Goal: Task Accomplishment & Management: Manage account settings

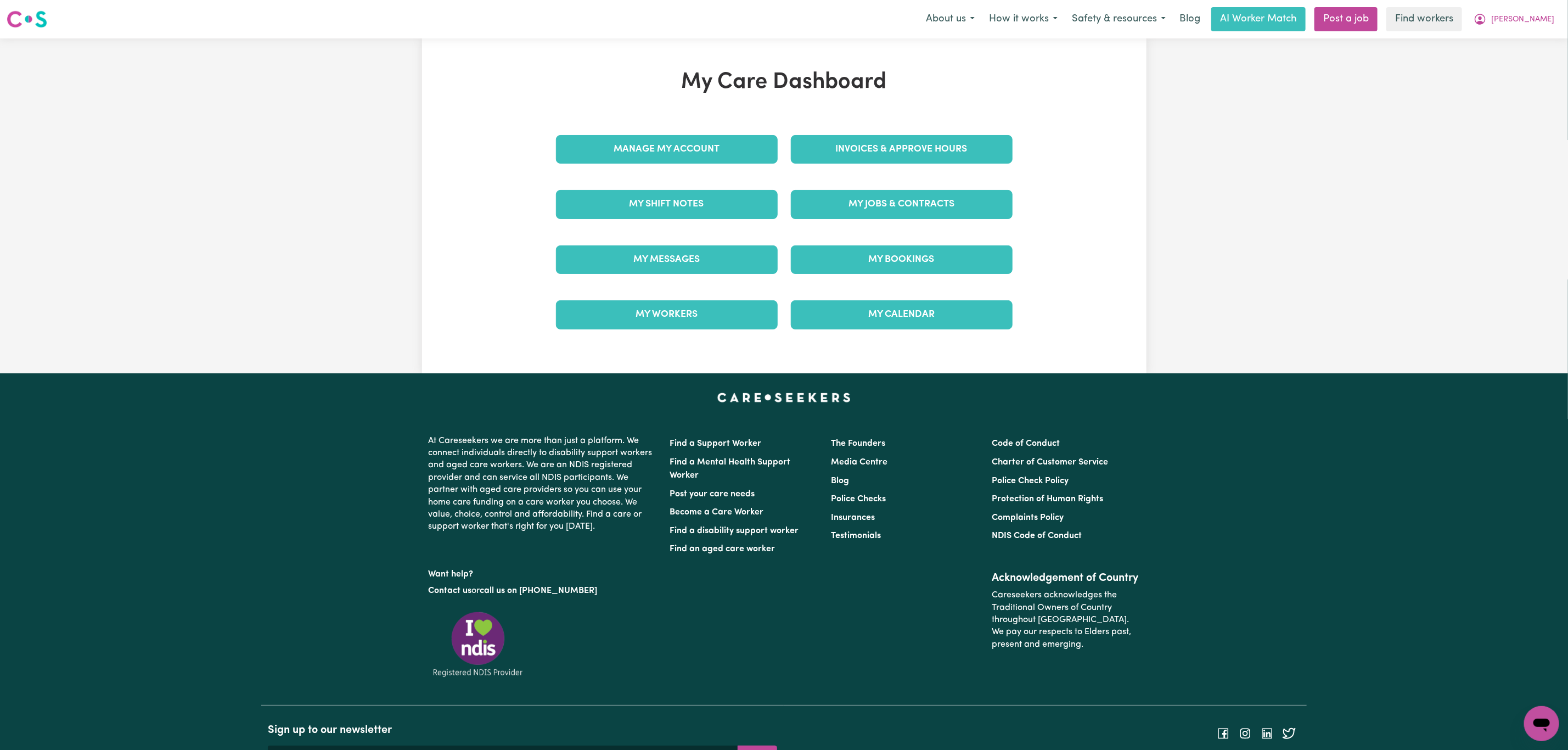
click at [1536, 6] on nav "Menu About us How it works Safety & resources Blog AI Worker Match Post a job F…" at bounding box center [784, 19] width 1568 height 39
click at [1536, 19] on span "[PERSON_NAME]" at bounding box center [1522, 20] width 63 height 12
click at [1525, 61] on link "Logout" at bounding box center [1518, 63] width 87 height 21
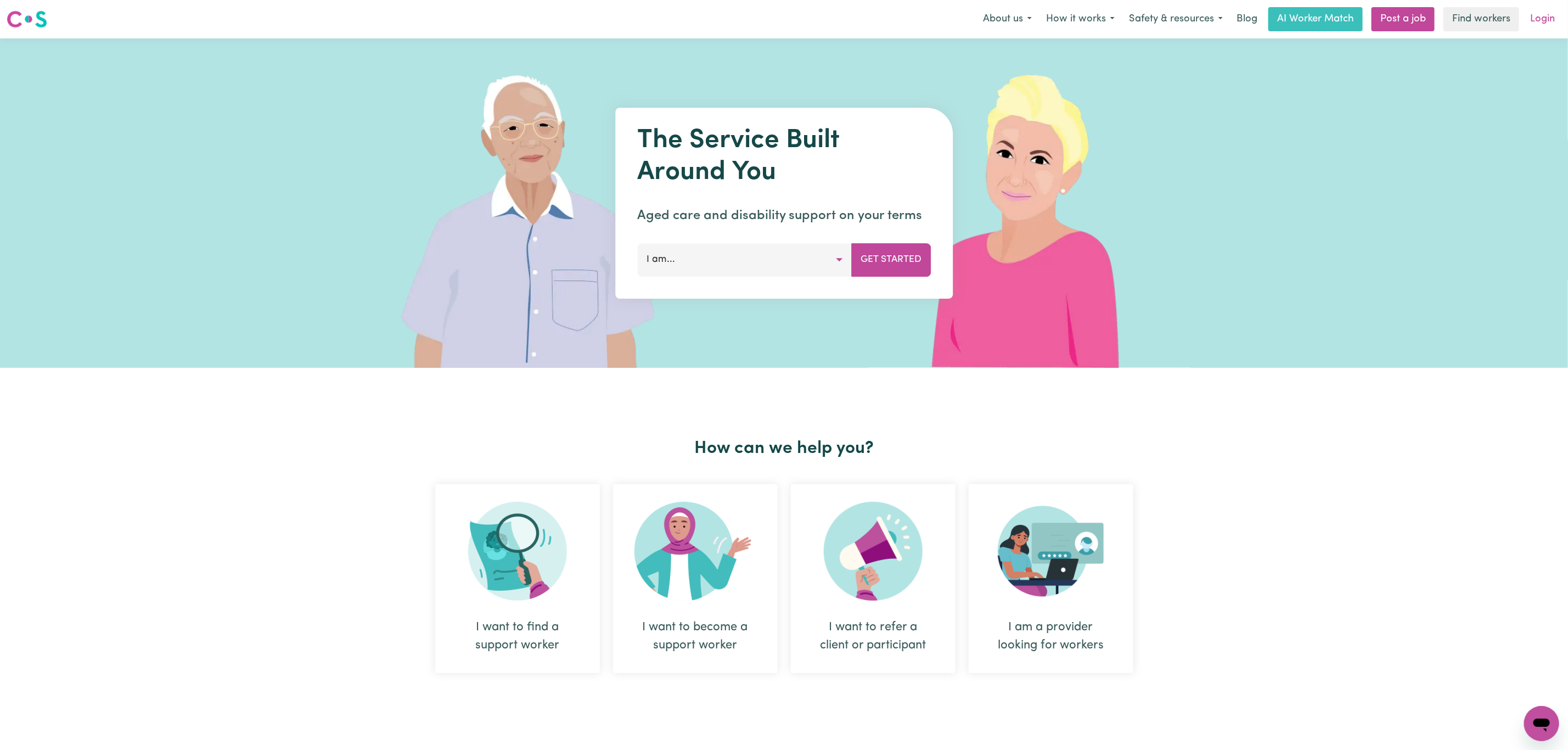
click at [1542, 20] on link "Login" at bounding box center [1542, 19] width 38 height 24
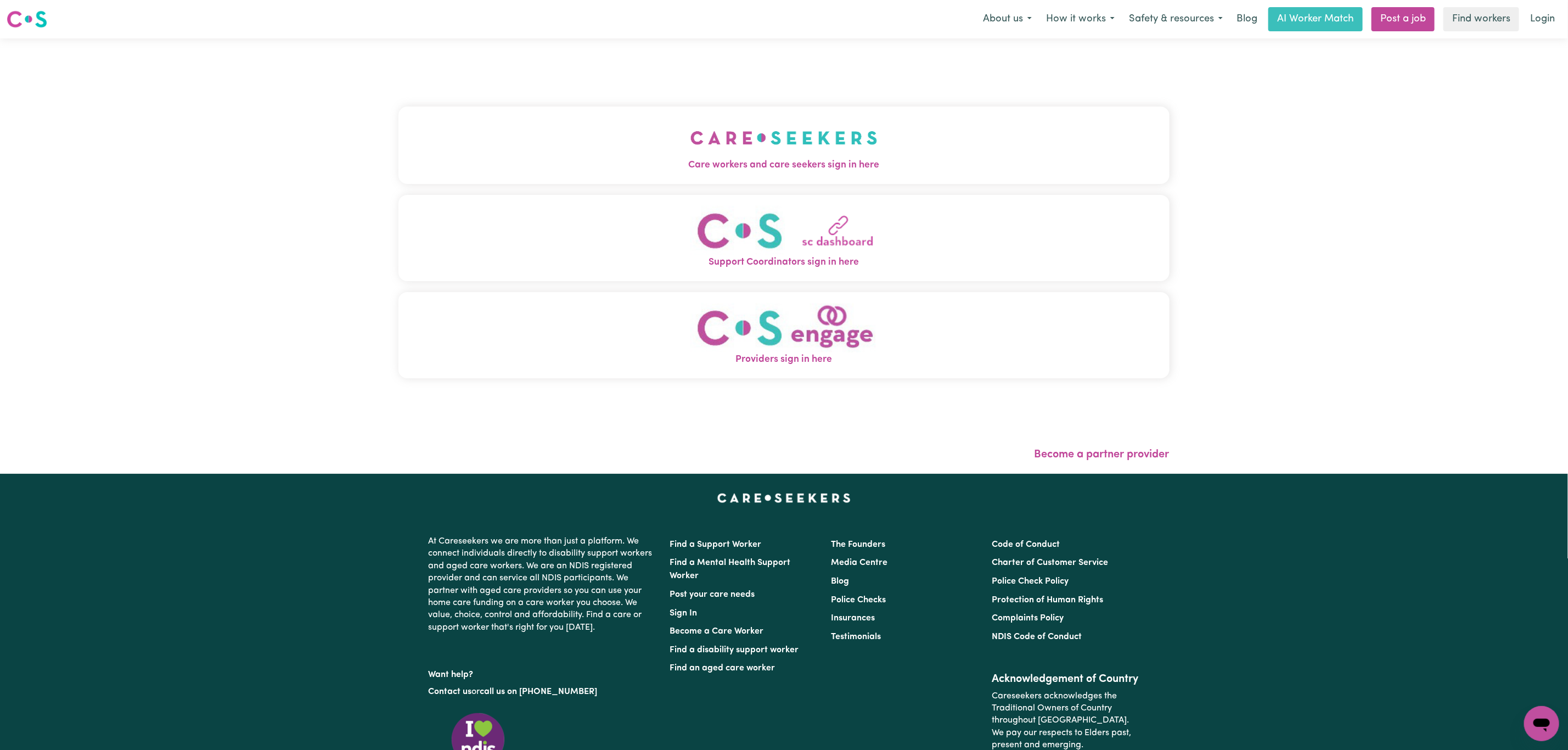
click at [438, 130] on button "Care workers and care seekers sign in here" at bounding box center [784, 144] width 771 height 77
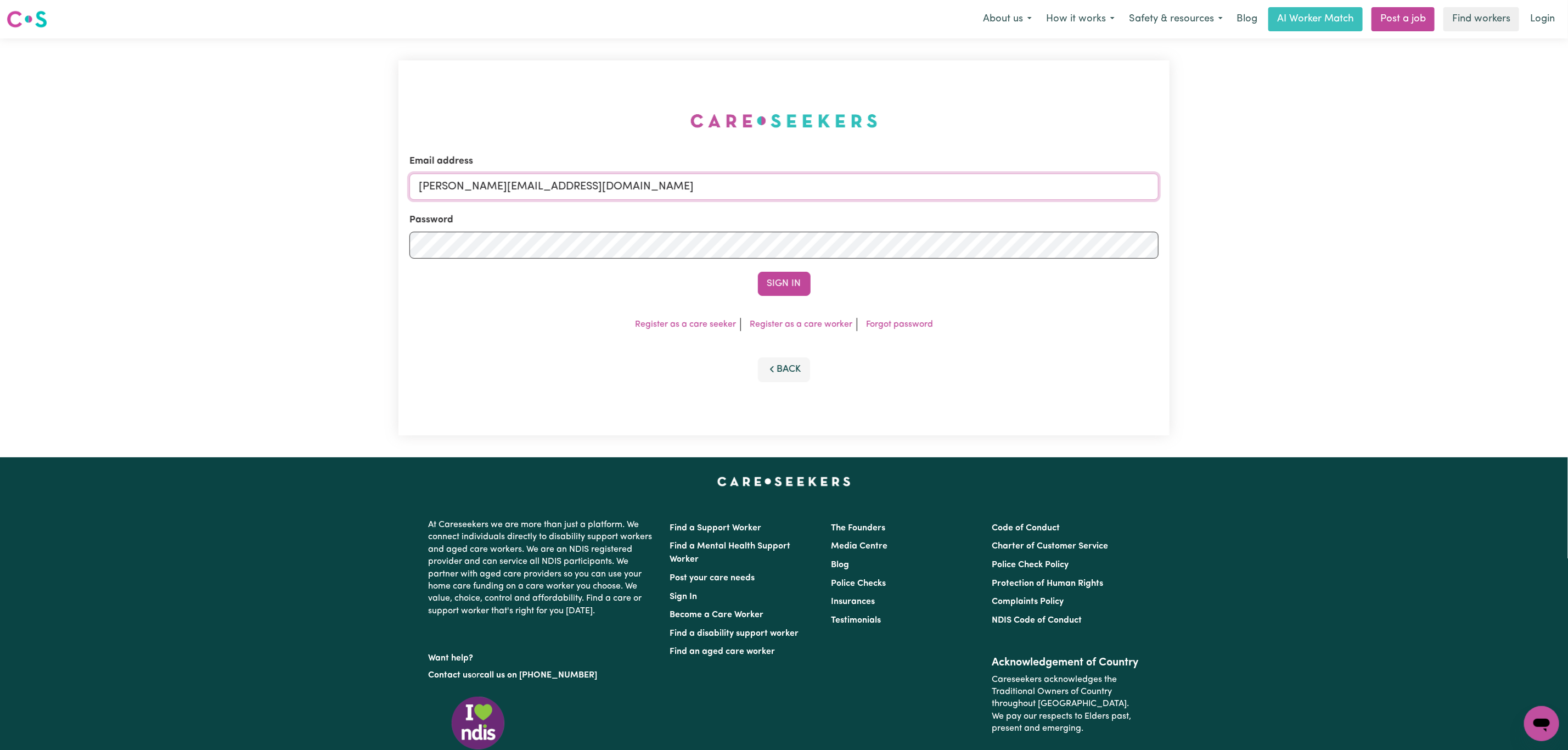
click at [466, 188] on input "mikayla+engage@careseekers.com.au" at bounding box center [784, 186] width 749 height 26
drag, startPoint x: 478, startPoint y: 191, endPoint x: 870, endPoint y: 199, distance: 392.1
click at [870, 199] on input "superuser~mikayla@careseekers.com.au" at bounding box center [784, 186] width 749 height 26
type input "superuser~rick.retas@gmail.com"
click at [787, 285] on button "Sign In" at bounding box center [784, 284] width 52 height 24
